Goal: Task Accomplishment & Management: Manage account settings

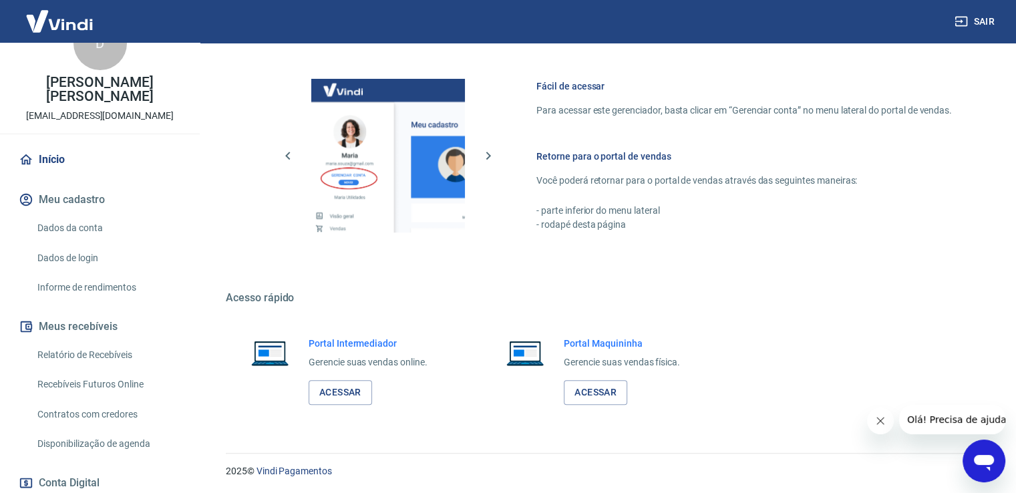
scroll to position [67, 0]
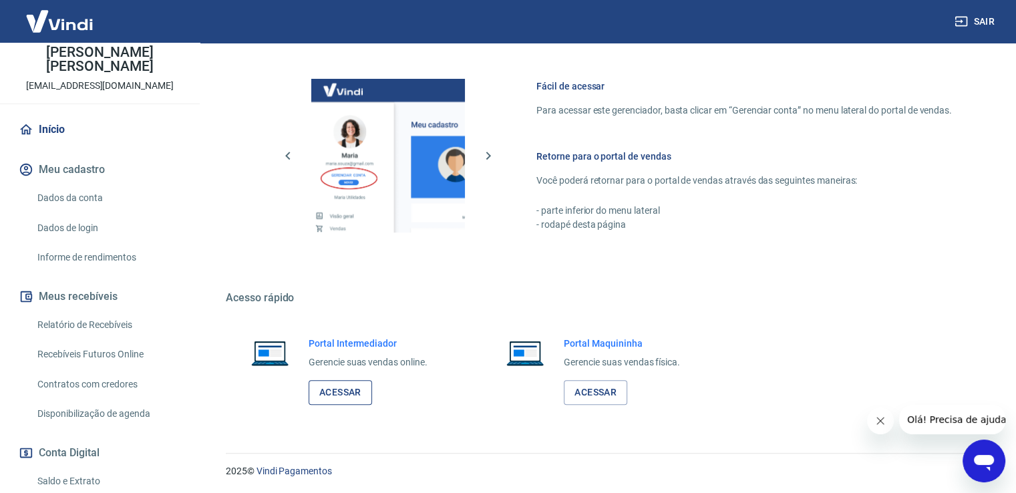
click at [348, 393] on link "Acessar" at bounding box center [340, 392] width 63 height 25
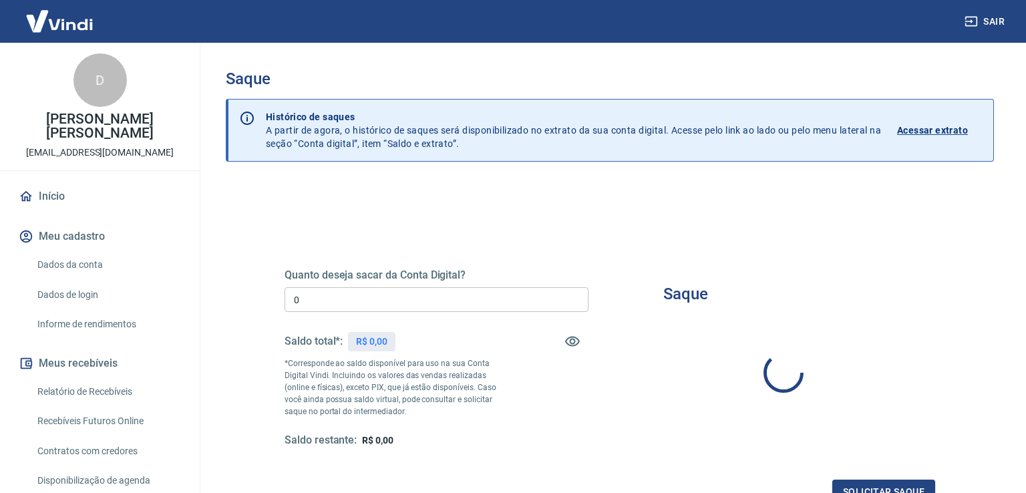
type input "R$ 0,00"
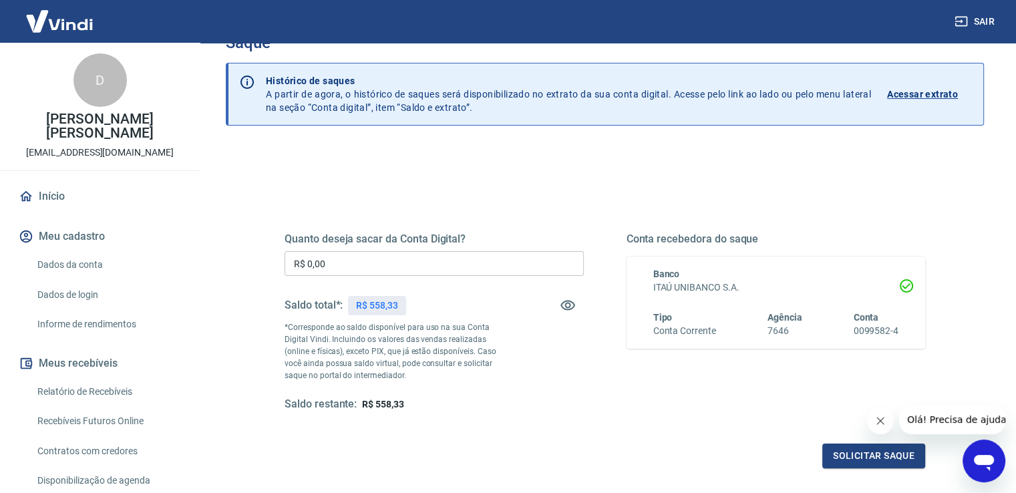
scroll to position [67, 0]
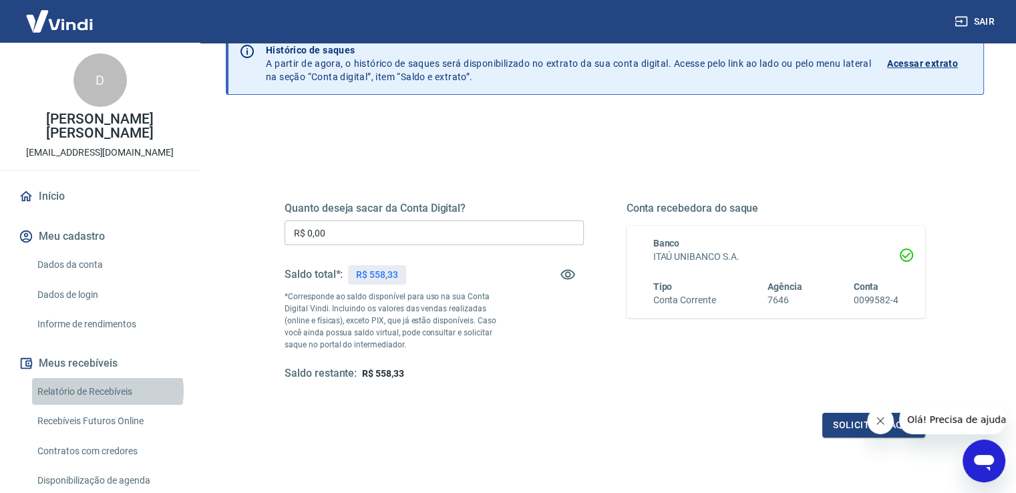
click at [107, 391] on link "Relatório de Recebíveis" at bounding box center [108, 391] width 152 height 27
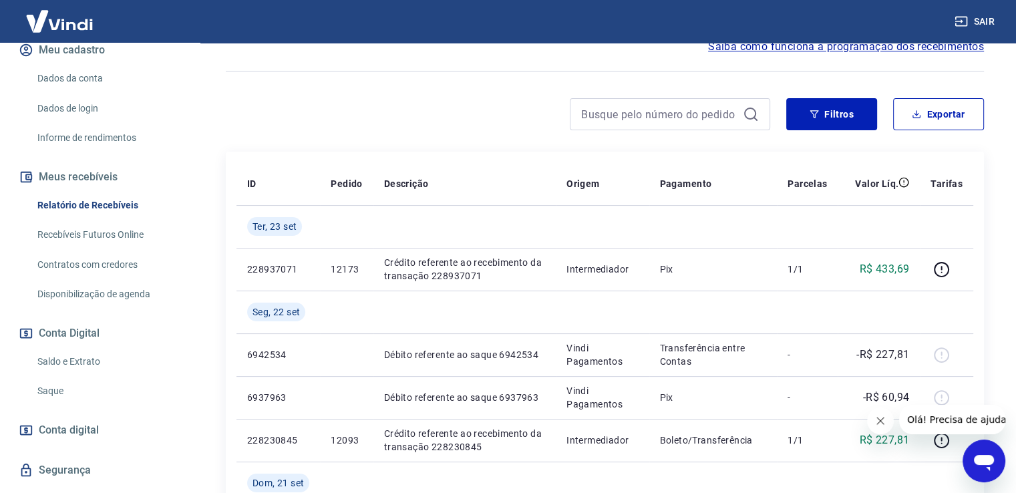
scroll to position [200, 0]
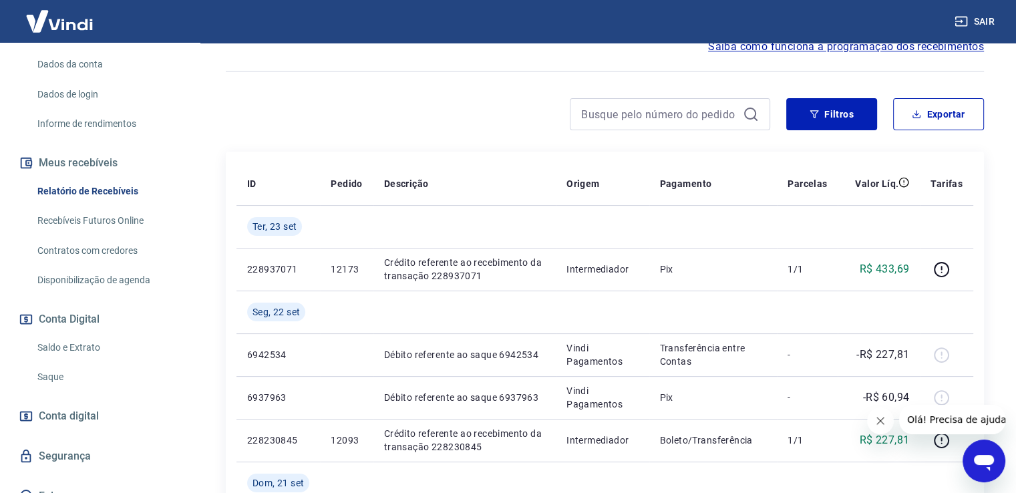
click at [69, 351] on link "Saldo e Extrato" at bounding box center [108, 347] width 152 height 27
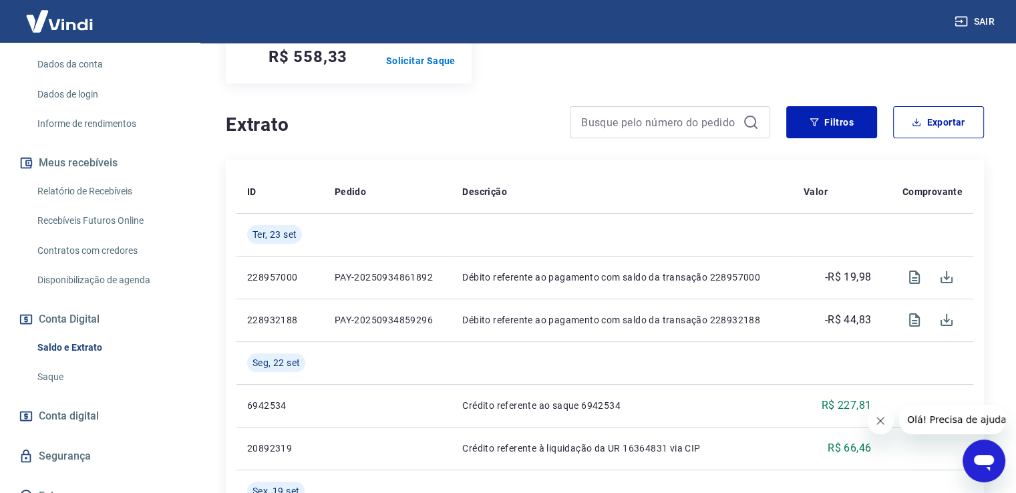
scroll to position [200, 0]
